Goal: Task Accomplishment & Management: Complete application form

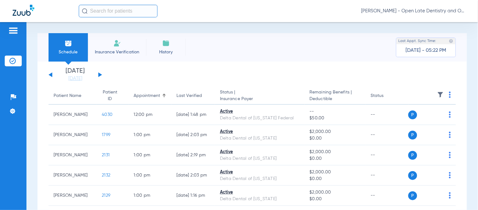
click at [106, 14] on input "text" at bounding box center [118, 11] width 79 height 13
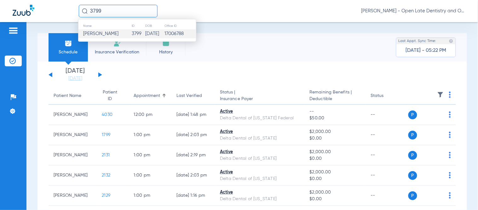
click at [137, 32] on td "3799" at bounding box center [139, 33] width 14 height 9
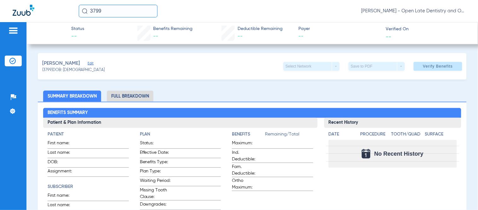
click at [93, 63] on span "Edit" at bounding box center [91, 64] width 6 height 6
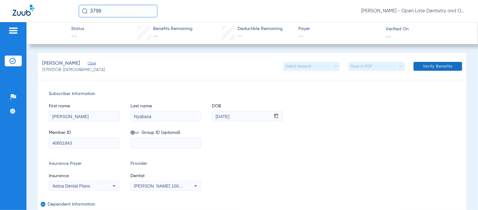
click at [449, 68] on span at bounding box center [438, 66] width 49 height 15
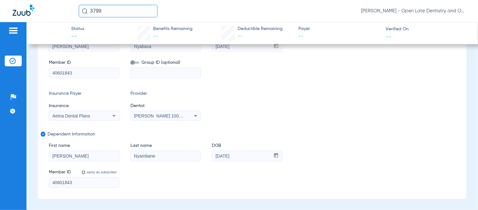
scroll to position [35, 0]
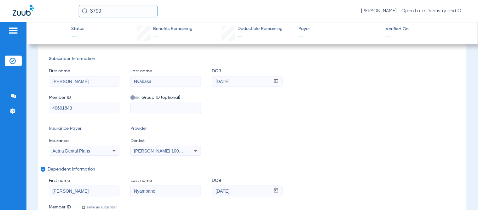
click at [351, 80] on div "First name [PERSON_NAME] Last name [PERSON_NAME] mm / dd / yyyy [DATE]" at bounding box center [252, 74] width 407 height 24
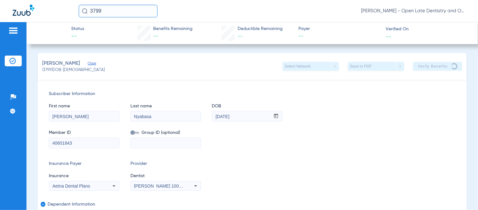
click at [353, 90] on div "Subscriber Information First name [PERSON_NAME] Last name [PERSON_NAME] mm / dd…" at bounding box center [252, 173] width 429 height 189
click at [363, 94] on span "Subscriber Information" at bounding box center [252, 94] width 407 height 7
click at [359, 106] on div "First name [PERSON_NAME] Last name [PERSON_NAME] mm / dd / yyyy [DATE]" at bounding box center [252, 109] width 407 height 24
click at [384, 122] on div "First name [PERSON_NAME] Last name [PERSON_NAME] mm / dd / yyyy [DATE] Member I…" at bounding box center [252, 122] width 407 height 51
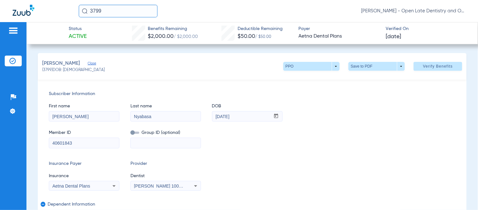
click at [323, 91] on span "Subscriber Information" at bounding box center [252, 94] width 407 height 7
drag, startPoint x: 119, startPoint y: 11, endPoint x: 92, endPoint y: 10, distance: 27.1
click at [92, 10] on input "3799" at bounding box center [118, 11] width 79 height 13
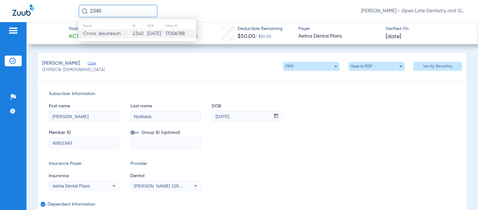
type input "2340"
click at [114, 35] on span "Croos Jesunesan" at bounding box center [102, 33] width 38 height 5
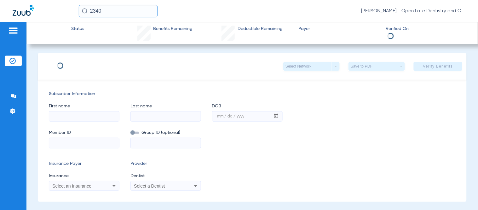
type input "Croos"
type input "[DEMOGRAPHIC_DATA]"
type input "[DATE]"
type input "05542483W"
type input "800000010000"
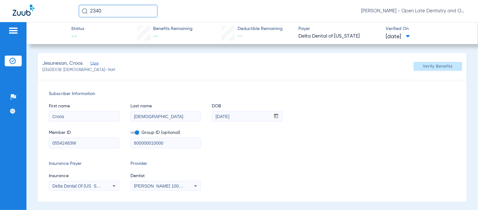
type input "1"
click at [417, 68] on span at bounding box center [438, 66] width 49 height 15
click at [14, 112] on img at bounding box center [12, 111] width 6 height 6
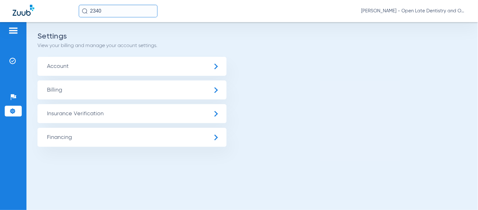
click at [79, 111] on span "Insurance Verification" at bounding box center [132, 113] width 189 height 19
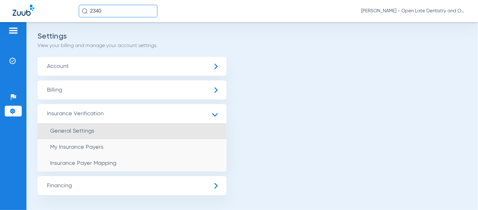
click at [77, 128] on span "General Settings" at bounding box center [72, 131] width 44 height 6
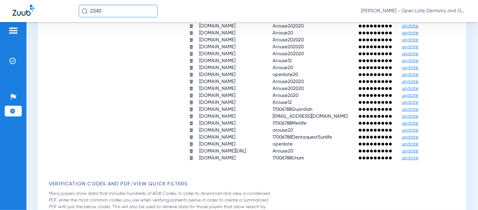
scroll to position [525, 0]
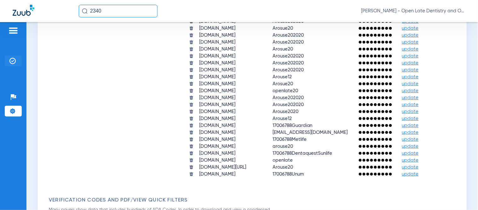
click at [9, 57] on li "Insurance Verification" at bounding box center [13, 61] width 17 height 11
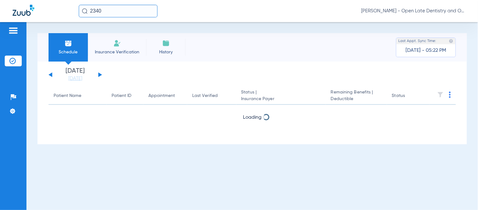
click at [107, 7] on input "2340" at bounding box center [118, 11] width 79 height 13
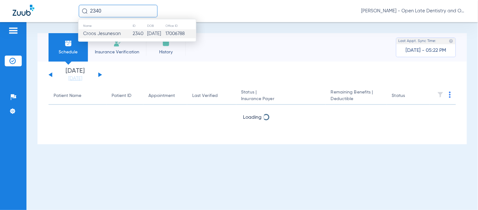
click at [109, 36] on span "Croos Jesunesan" at bounding box center [102, 33] width 38 height 5
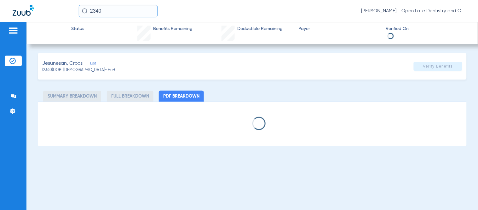
select select "page-width"
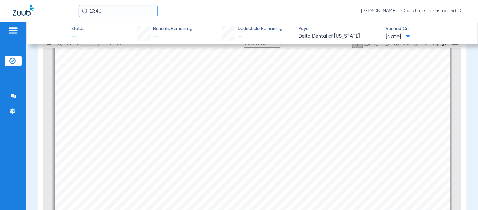
scroll to position [561, 0]
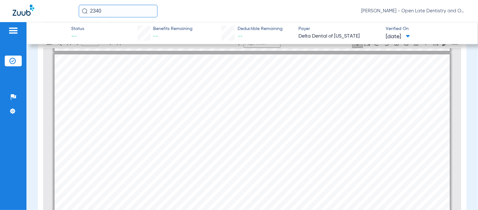
type input "1"
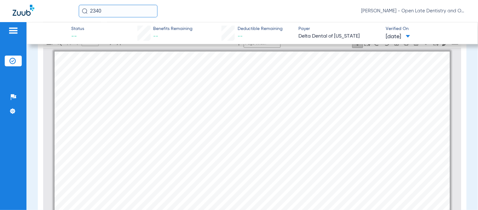
scroll to position [0, 0]
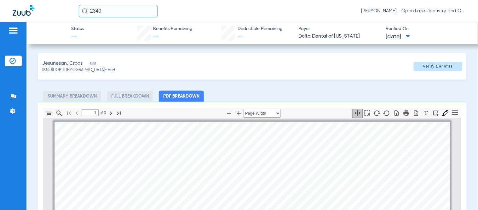
click at [411, 36] on span at bounding box center [408, 36] width 4 height 3
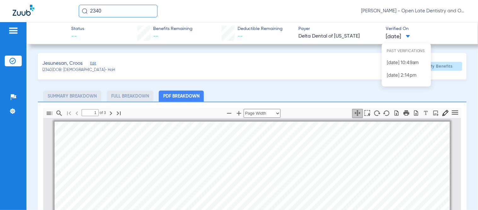
click at [352, 81] on div at bounding box center [239, 105] width 478 height 210
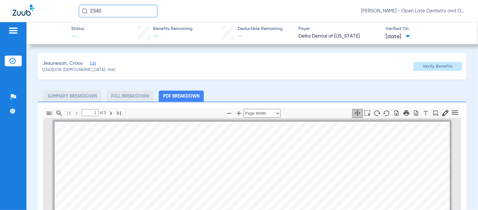
click at [225, 77] on div "Jesunesan, Croos Edit (2340) DOB: [DEMOGRAPHIC_DATA] - HoH Verify Benefits" at bounding box center [252, 66] width 429 height 26
drag, startPoint x: 107, startPoint y: 9, endPoint x: 5, endPoint y: 9, distance: 102.5
click at [55, 9] on div "2340 [PERSON_NAME] - Open Late Dentistry and Orthodontics" at bounding box center [239, 11] width 478 height 22
click at [210, 68] on div "Jesunesan, Croos Edit (2340) DOB: [DEMOGRAPHIC_DATA] - HoH Verify Benefits" at bounding box center [252, 66] width 429 height 26
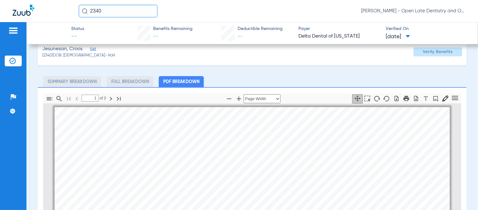
scroll to position [8, 0]
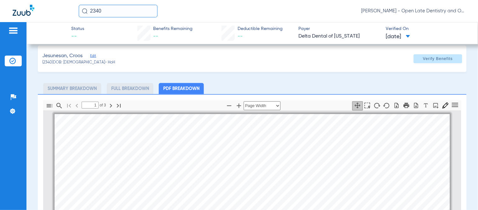
drag, startPoint x: 115, startPoint y: 8, endPoint x: 34, endPoint y: 20, distance: 82.6
click at [34, 20] on div "2340 [PERSON_NAME] - Open Late Dentistry and Orthodontics" at bounding box center [239, 11] width 478 height 22
click at [114, 12] on input "[PERSON_NAME]" at bounding box center [118, 11] width 79 height 13
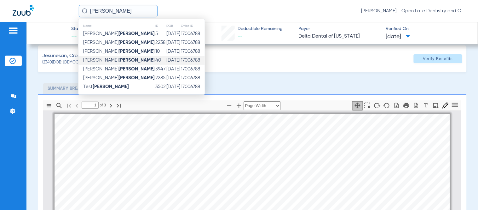
click at [119, 60] on strong "[PERSON_NAME]" at bounding box center [137, 60] width 36 height 5
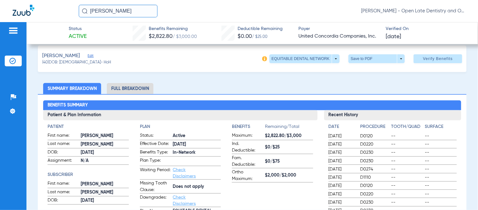
drag, startPoint x: 105, startPoint y: 11, endPoint x: -11, endPoint y: -6, distance: 117.4
click at [0, 0] on html "[PERSON_NAME] [PERSON_NAME] - Open Late Dentistry and Orthodontics Patients Ins…" at bounding box center [239, 105] width 478 height 210
click at [104, 7] on input "[PERSON_NAME]" at bounding box center [118, 11] width 79 height 13
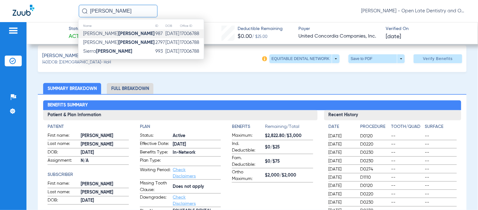
click at [106, 36] on td "[PERSON_NAME]" at bounding box center [117, 33] width 77 height 9
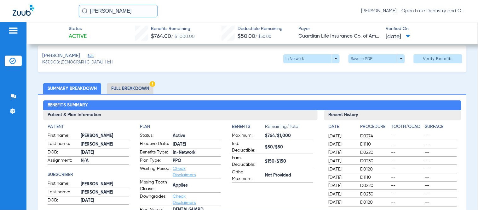
drag, startPoint x: 109, startPoint y: 13, endPoint x: 65, endPoint y: 9, distance: 44.0
click at [65, 9] on div "[PERSON_NAME] [PERSON_NAME] - Open Late Dentistry and Orthodontics" at bounding box center [239, 11] width 478 height 22
click at [126, 8] on input "bunch" at bounding box center [118, 11] width 79 height 13
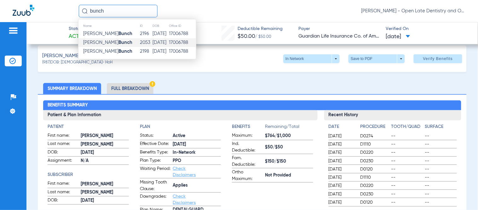
click at [119, 40] on strong "Bunch" at bounding box center [126, 42] width 14 height 5
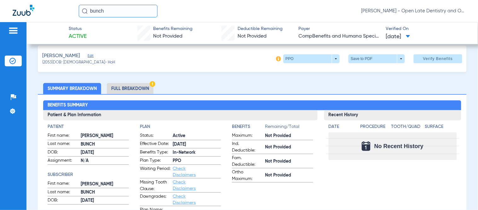
drag, startPoint x: 111, startPoint y: 14, endPoint x: 64, endPoint y: 15, distance: 47.3
click at [64, 15] on div "[PERSON_NAME] [PERSON_NAME] - Open Late Dentistry and Orthodontics" at bounding box center [239, 11] width 478 height 22
click at [111, 5] on input "[PERSON_NAME]" at bounding box center [118, 11] width 79 height 13
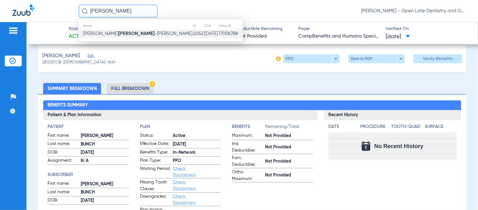
click at [119, 30] on td "[PERSON_NAME]" at bounding box center [136, 33] width 114 height 9
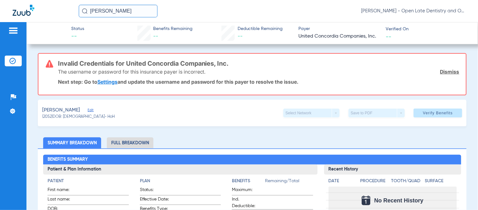
click at [450, 70] on link "Dismiss" at bounding box center [450, 71] width 19 height 6
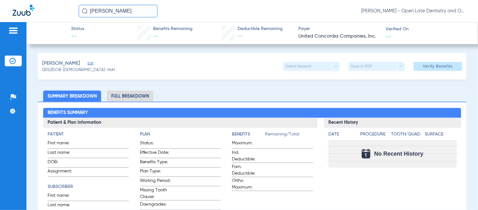
drag, startPoint x: 128, startPoint y: 9, endPoint x: 63, endPoint y: 14, distance: 65.2
click at [73, 13] on div "[PERSON_NAME] [PERSON_NAME] - Open Late Dentistry and Orthodontics" at bounding box center [239, 11] width 478 height 22
click at [127, 9] on input "[PERSON_NAME]" at bounding box center [118, 11] width 79 height 13
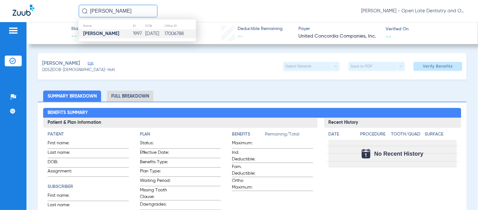
type input "[PERSON_NAME]"
click at [116, 37] on td "[PERSON_NAME]" at bounding box center [106, 33] width 54 height 9
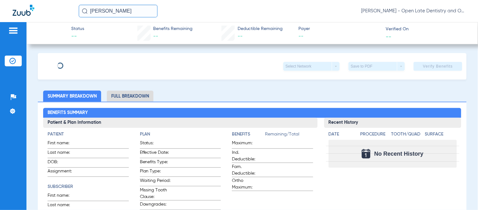
type input "[PERSON_NAME]"
type input "Brown"
type input "[DATE]"
type input "W165361724"
type input "72035701300001"
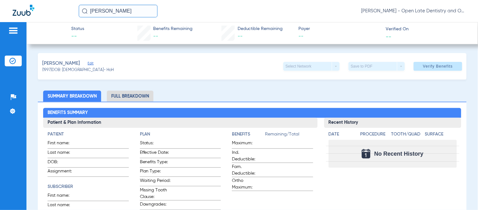
click at [88, 62] on span "Edit" at bounding box center [91, 64] width 6 height 6
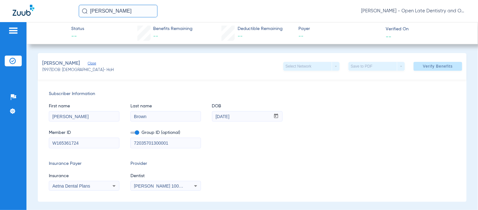
drag, startPoint x: 125, startPoint y: 9, endPoint x: 55, endPoint y: 7, distance: 70.0
click at [71, 7] on div "[PERSON_NAME] [PERSON_NAME] - Open Late Dentistry and Orthodontics" at bounding box center [239, 11] width 478 height 22
type input "[PERSON_NAME]"
drag, startPoint x: 133, startPoint y: 4, endPoint x: 131, endPoint y: 11, distance: 7.3
click at [131, 7] on div "[PERSON_NAME] [PERSON_NAME] - Open Late Dentistry and Orthodontics" at bounding box center [239, 11] width 478 height 22
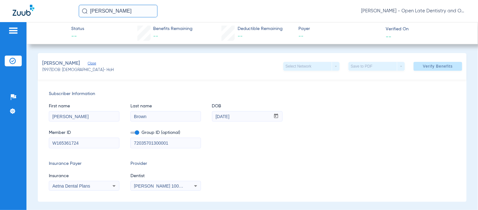
click at [131, 11] on input "[PERSON_NAME]" at bounding box center [118, 11] width 79 height 13
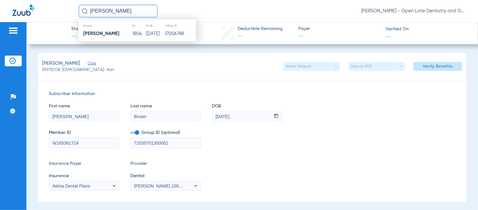
click at [108, 31] on strong "[PERSON_NAME]" at bounding box center [101, 33] width 36 height 5
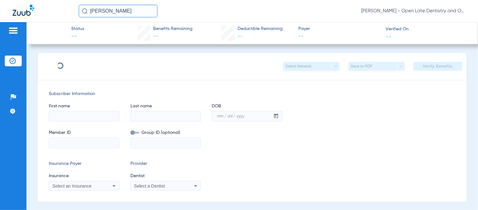
type input "[PERSON_NAME]"
type input "[DATE]"
type input "130318444001"
type input "922590001"
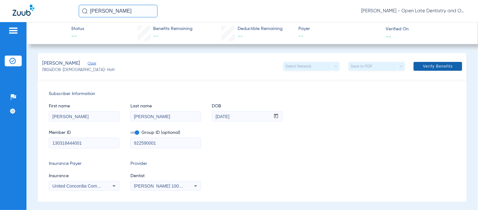
click at [442, 71] on span at bounding box center [438, 66] width 49 height 15
click at [434, 67] on span "Verify Benefits" at bounding box center [439, 66] width 30 height 5
click at [429, 66] on span "Verify Benefits" at bounding box center [439, 66] width 30 height 5
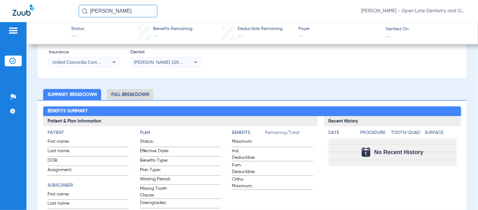
scroll to position [70, 0]
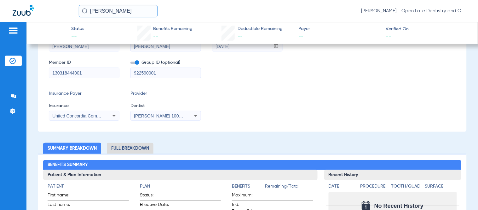
click at [140, 143] on li "Full Breakdown" at bounding box center [130, 148] width 47 height 11
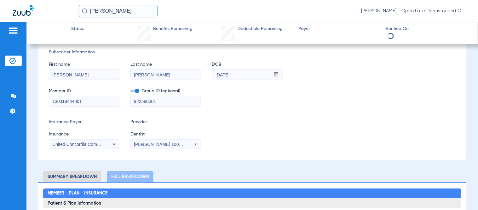
scroll to position [1, 0]
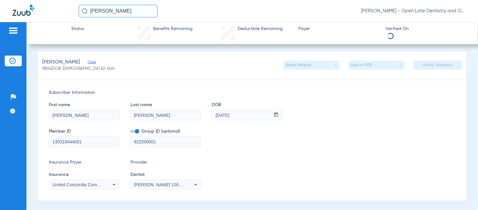
click at [306, 99] on div "First name [PERSON_NAME] Last name [PERSON_NAME] DOB mm / dd / yyyy [DATE]" at bounding box center [252, 108] width 407 height 24
click at [317, 95] on span "Subscriber Information" at bounding box center [252, 92] width 407 height 7
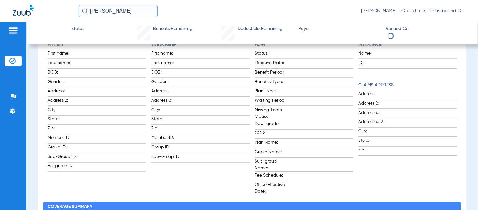
scroll to position [0, 0]
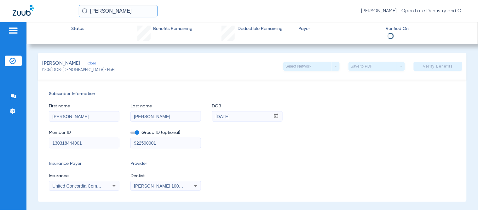
click at [316, 94] on span "Subscriber Information" at bounding box center [252, 94] width 407 height 7
click at [360, 89] on div "Subscriber Information First name [PERSON_NAME] Last name [PERSON_NAME] DOB mm …" at bounding box center [252, 140] width 429 height 122
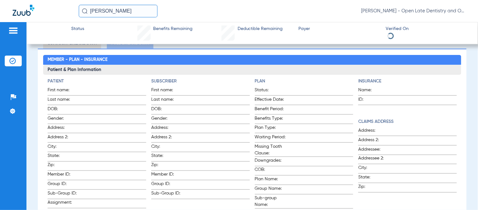
scroll to position [105, 0]
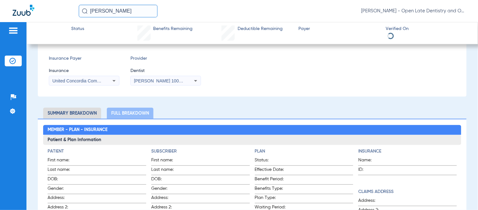
click at [73, 110] on li "Summary Breakdown" at bounding box center [72, 113] width 58 height 11
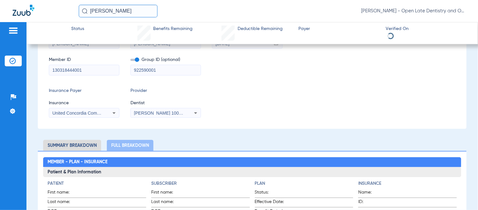
scroll to position [35, 0]
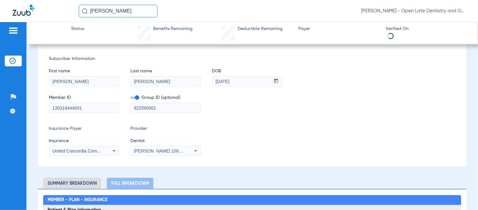
click at [336, 94] on div "Member ID 130318444001 Group ID (optional) 922590001" at bounding box center [252, 101] width 407 height 24
click at [373, 86] on div "First name [PERSON_NAME] Last name [PERSON_NAME] DOB mm / dd / yyyy [DATE]" at bounding box center [252, 74] width 407 height 24
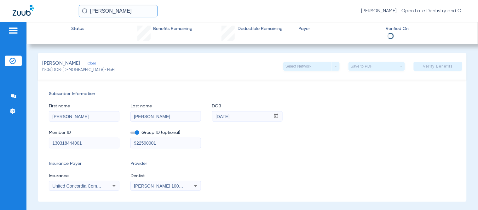
click at [368, 88] on div "Subscriber Information First name [PERSON_NAME] Last name [PERSON_NAME] DOB mm …" at bounding box center [252, 140] width 429 height 122
click at [368, 89] on div "Subscriber Information First name [PERSON_NAME] Last name [PERSON_NAME] DOB mm …" at bounding box center [252, 140] width 429 height 122
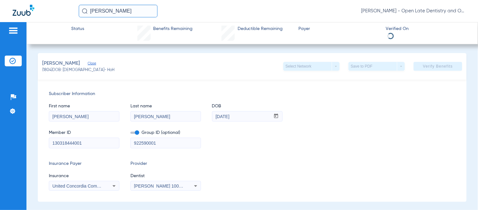
click at [368, 89] on div "Subscriber Information First name [PERSON_NAME] Last name [PERSON_NAME] DOB mm …" at bounding box center [252, 140] width 429 height 122
click at [18, 61] on li "Insurance Verification" at bounding box center [13, 61] width 17 height 11
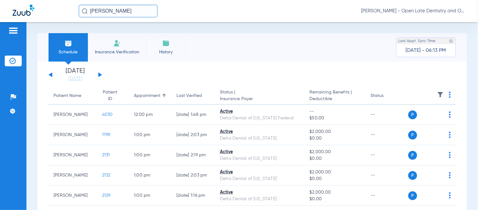
click at [100, 75] on button at bounding box center [100, 74] width 4 height 5
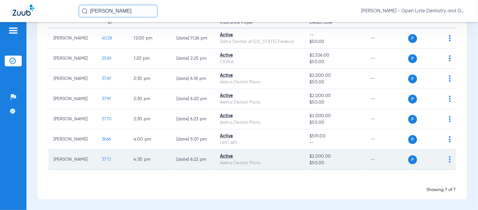
scroll to position [41, 0]
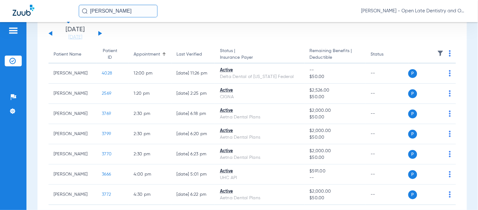
click at [99, 33] on button at bounding box center [100, 33] width 4 height 5
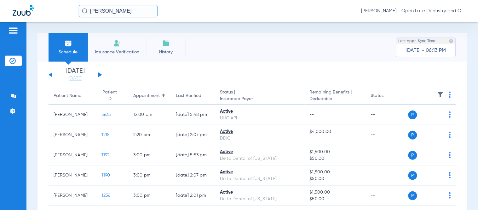
click at [102, 76] on div "[DATE] [DATE] [DATE] [DATE] [DATE] [DATE] [DATE] [DATE] [DATE] [DATE] [DATE] [D…" at bounding box center [76, 75] width 54 height 14
click at [99, 74] on button at bounding box center [100, 74] width 4 height 5
